Goal: Information Seeking & Learning: Learn about a topic

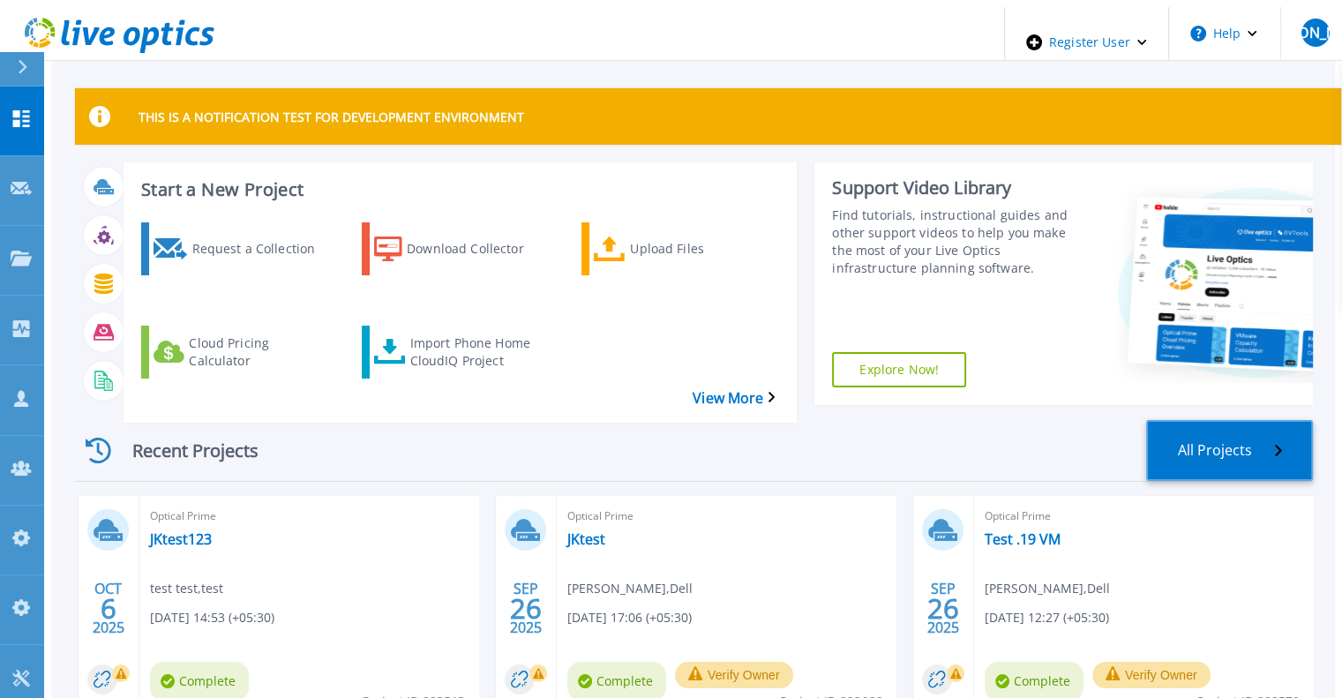
click at [1199, 422] on link "All Projects" at bounding box center [1229, 450] width 167 height 61
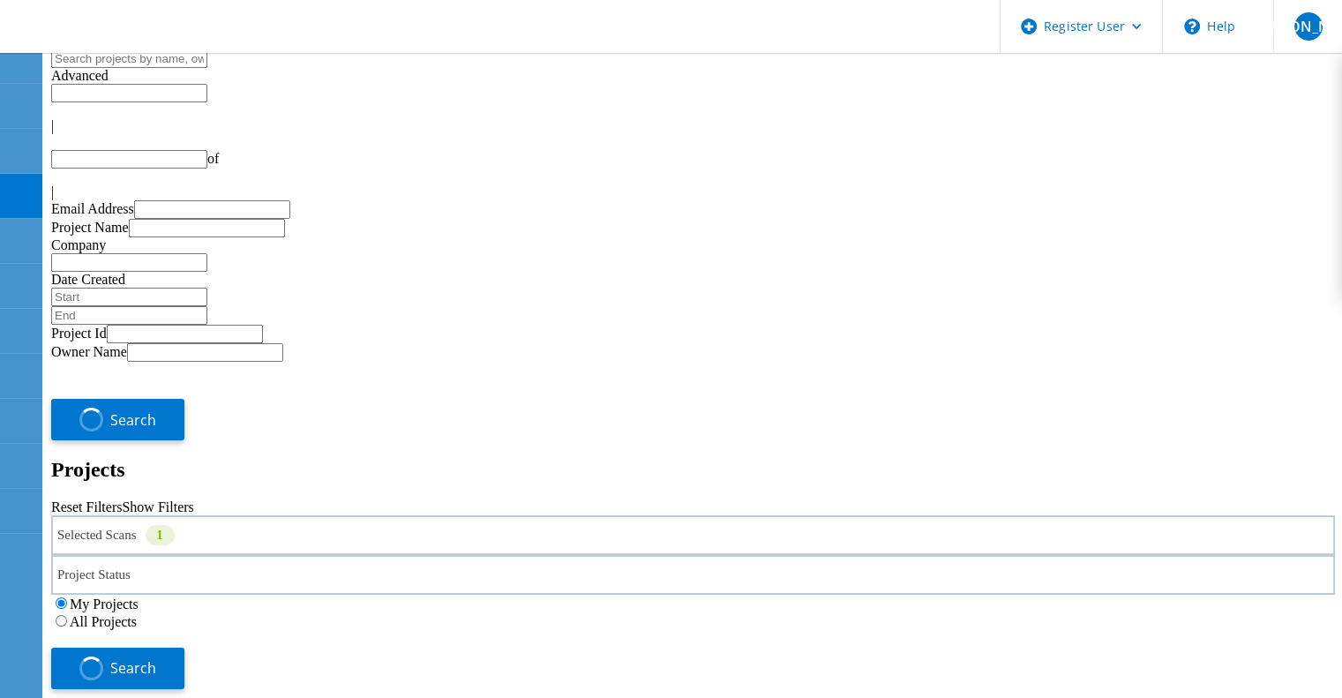
type input "1"
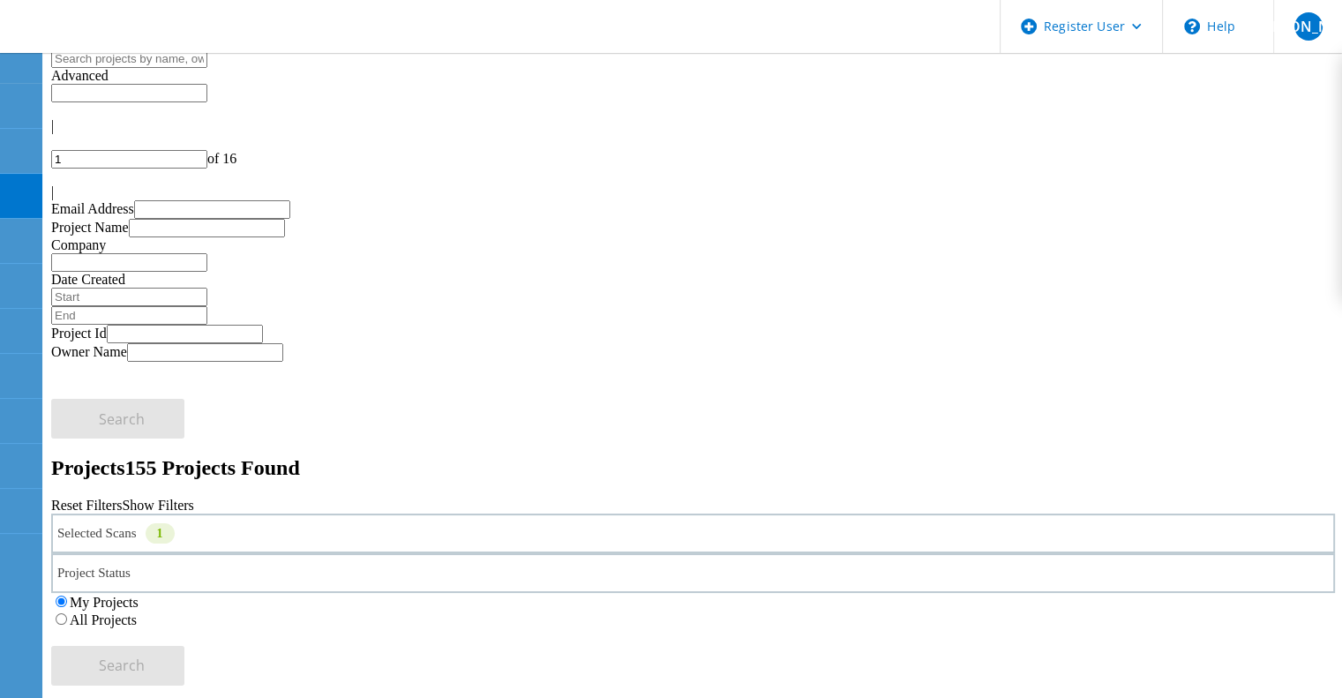
click at [298, 514] on div "Selected Scans 1" at bounding box center [693, 534] width 1284 height 40
click at [122, 498] on link "Reset Filters" at bounding box center [86, 505] width 71 height 15
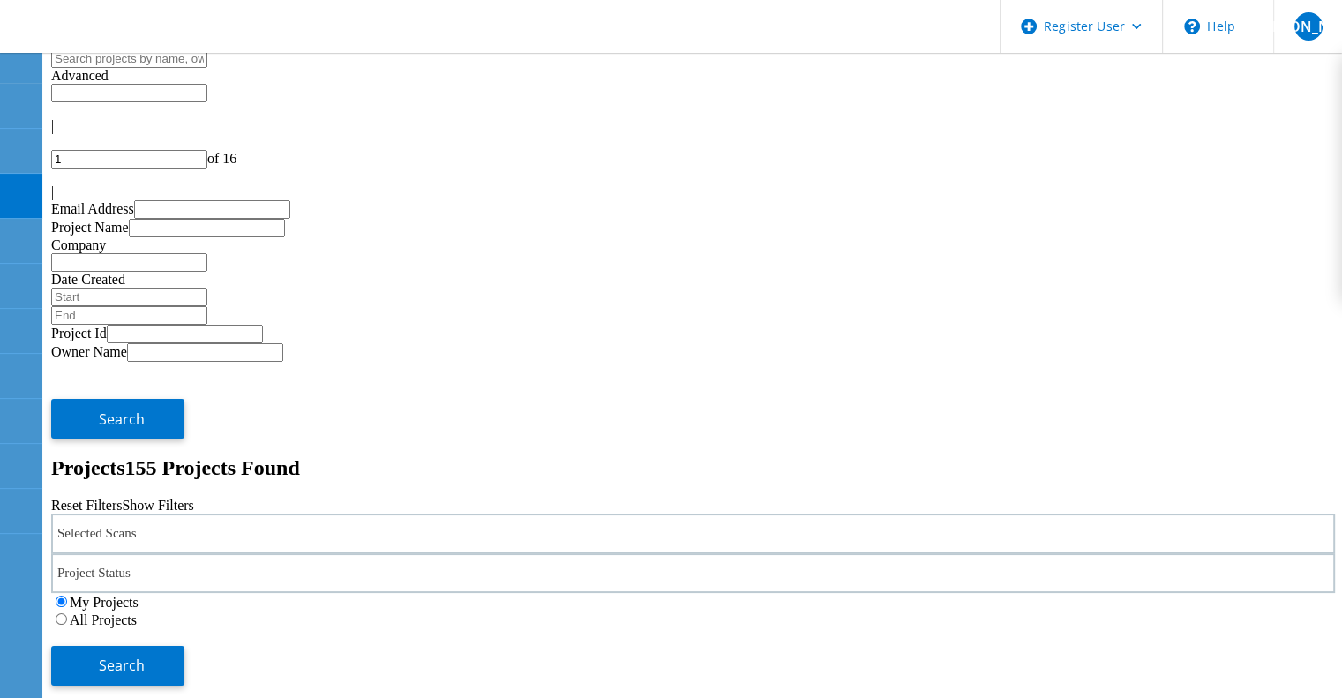
click at [207, 68] on input "text" at bounding box center [129, 58] width 156 height 19
type input "upgrade"
click at [137, 612] on label "All Projects" at bounding box center [103, 619] width 67 height 15
click at [67, 613] on input "All Projects" at bounding box center [61, 618] width 11 height 11
click at [145, 656] on span "Search" at bounding box center [122, 665] width 46 height 19
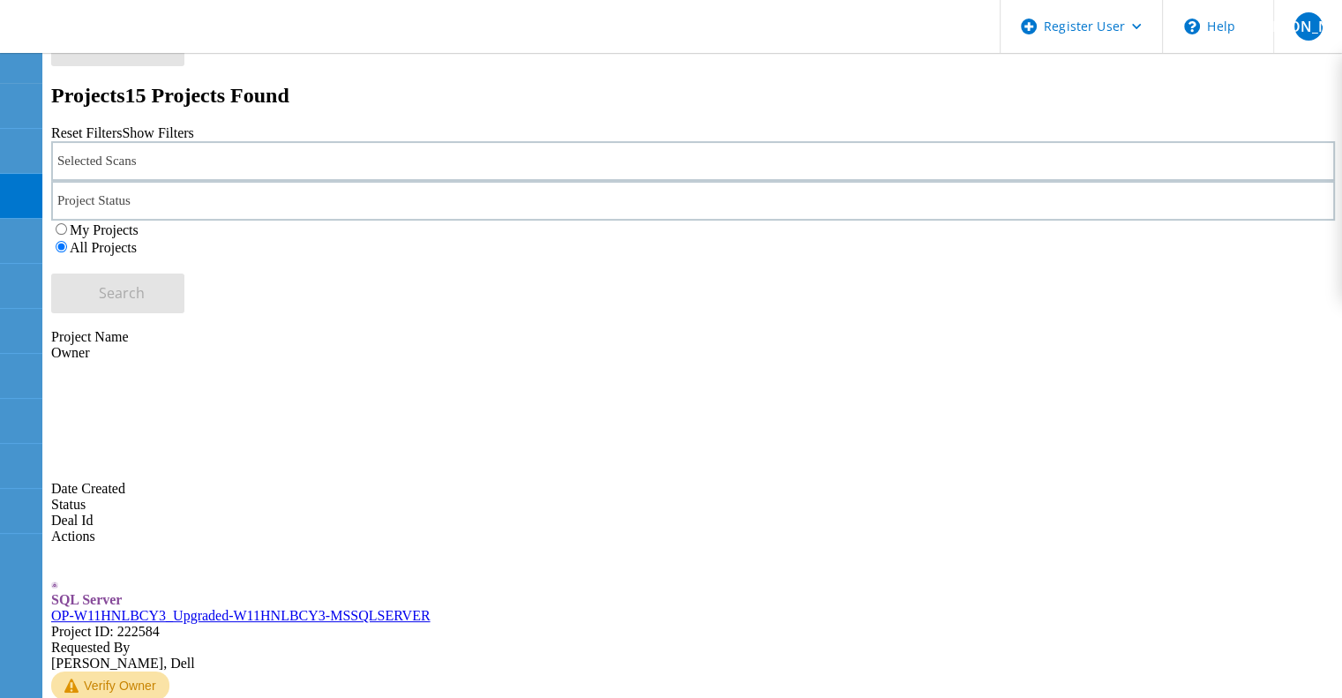
scroll to position [88, 0]
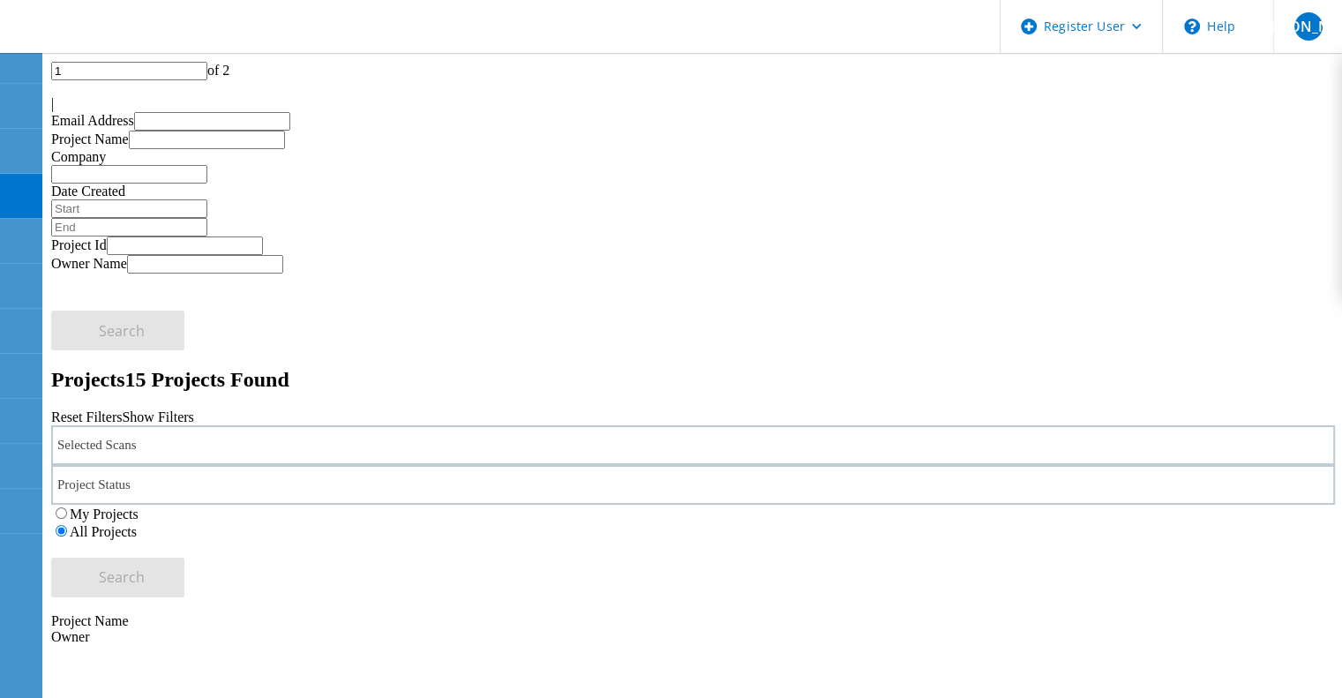
click at [343, 425] on div "Selected Scans" at bounding box center [693, 445] width 1284 height 40
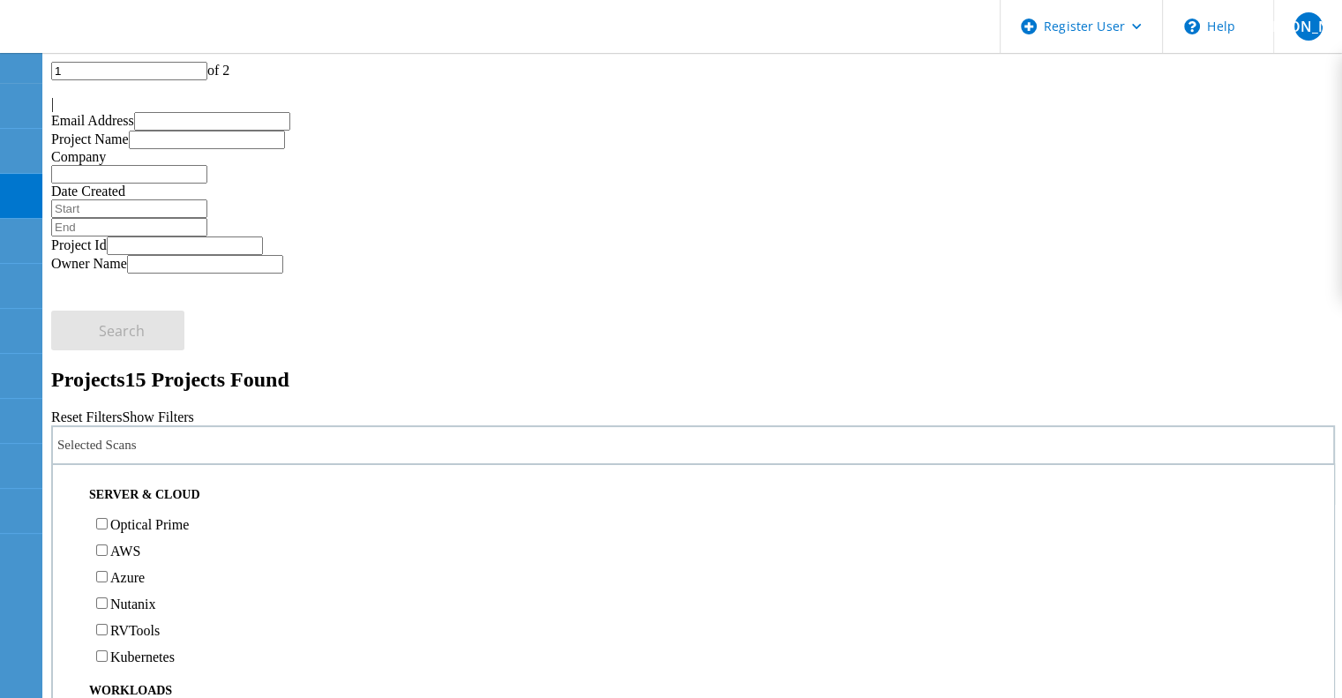
click at [189, 517] on label "Optical Prime" at bounding box center [149, 524] width 79 height 15
click at [108, 518] on input "Optical Prime" at bounding box center [101, 523] width 11 height 11
click at [145, 567] on span "Search" at bounding box center [122, 576] width 46 height 19
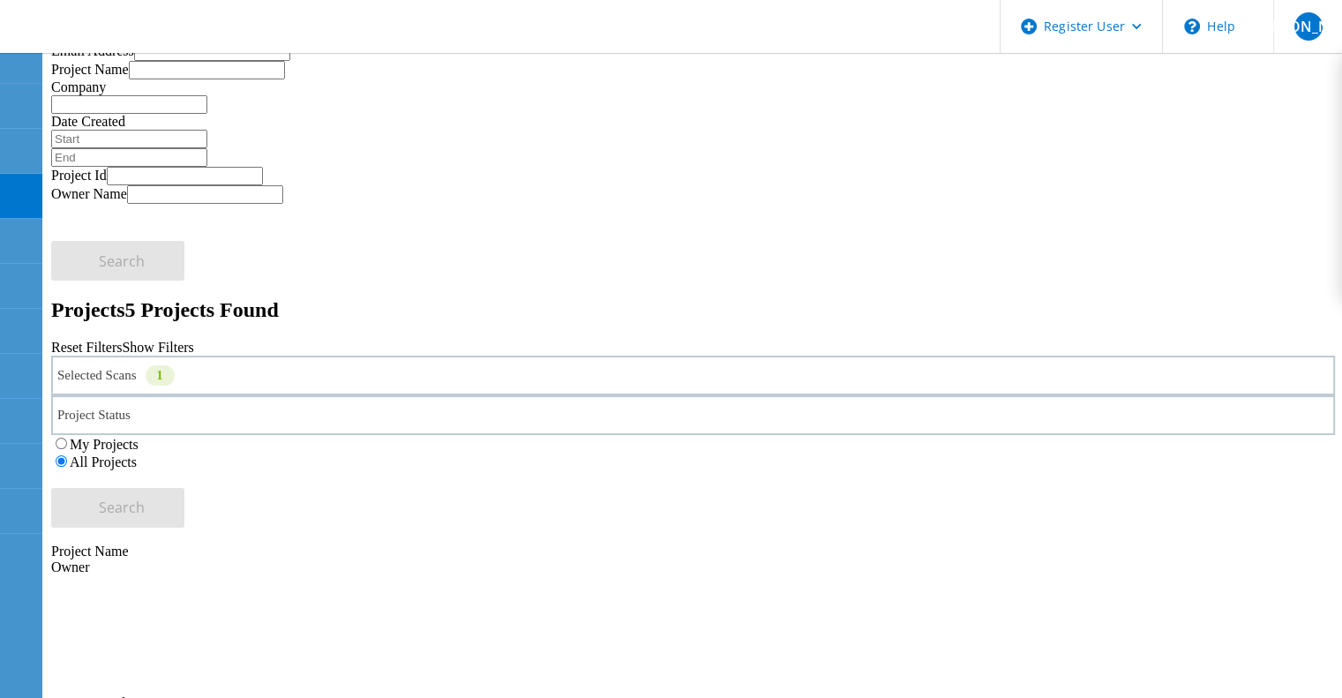
scroll to position [189, 0]
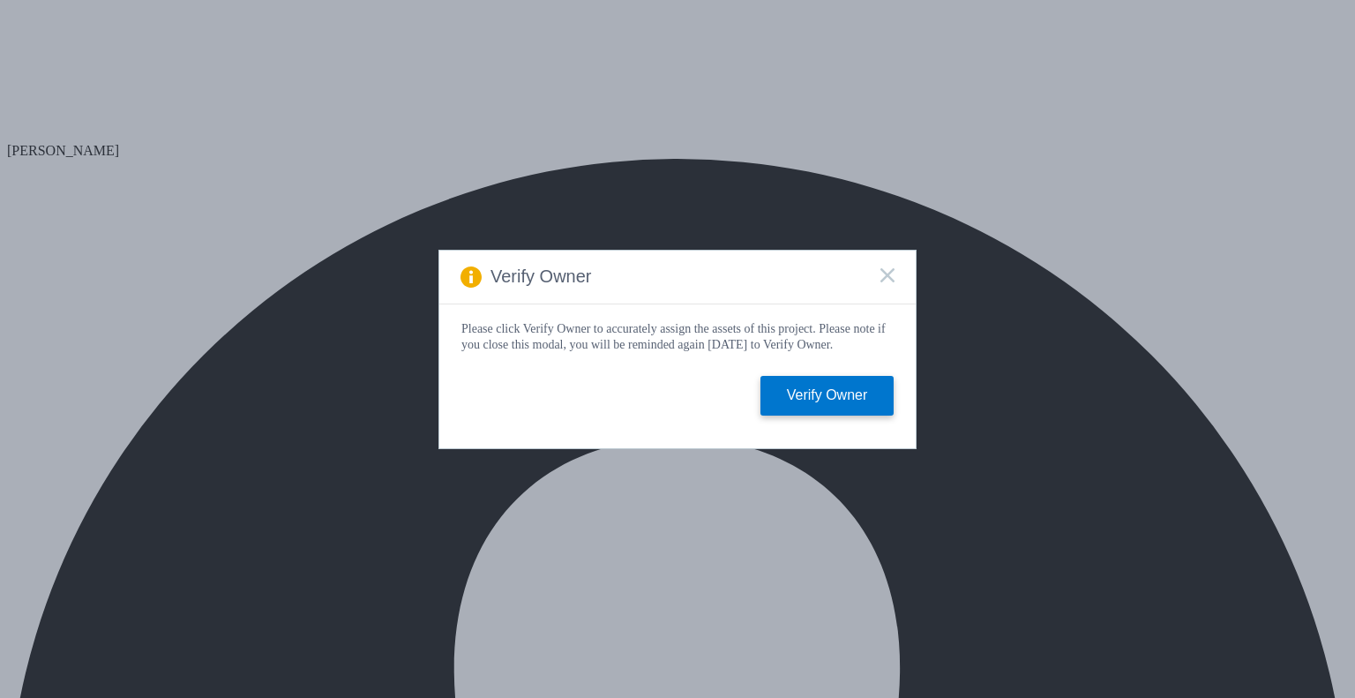
click at [883, 274] on rect at bounding box center [887, 274] width 15 height 15
